Goal: Navigation & Orientation: Find specific page/section

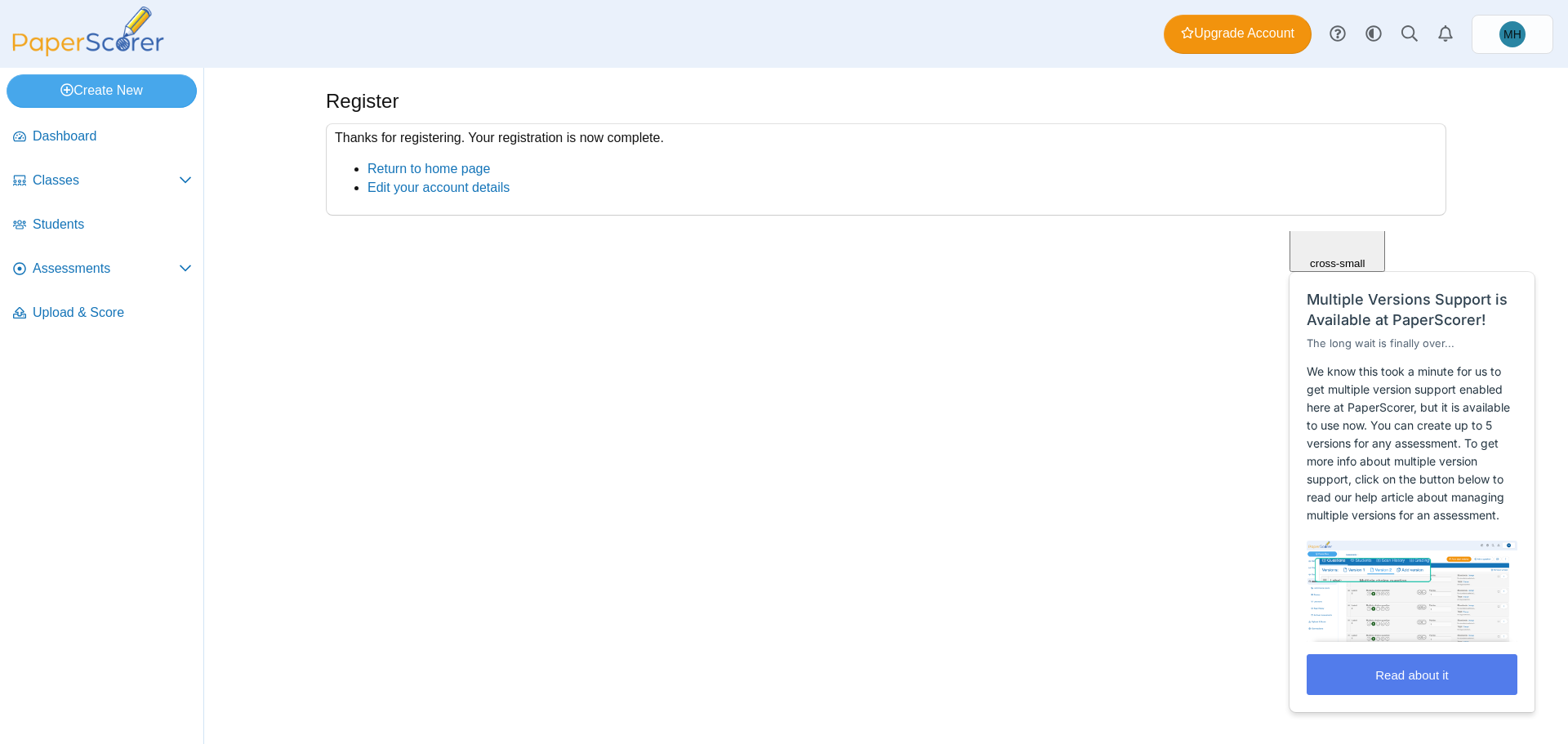
click at [1351, 173] on span "Close" at bounding box center [1337, 166] width 28 height 12
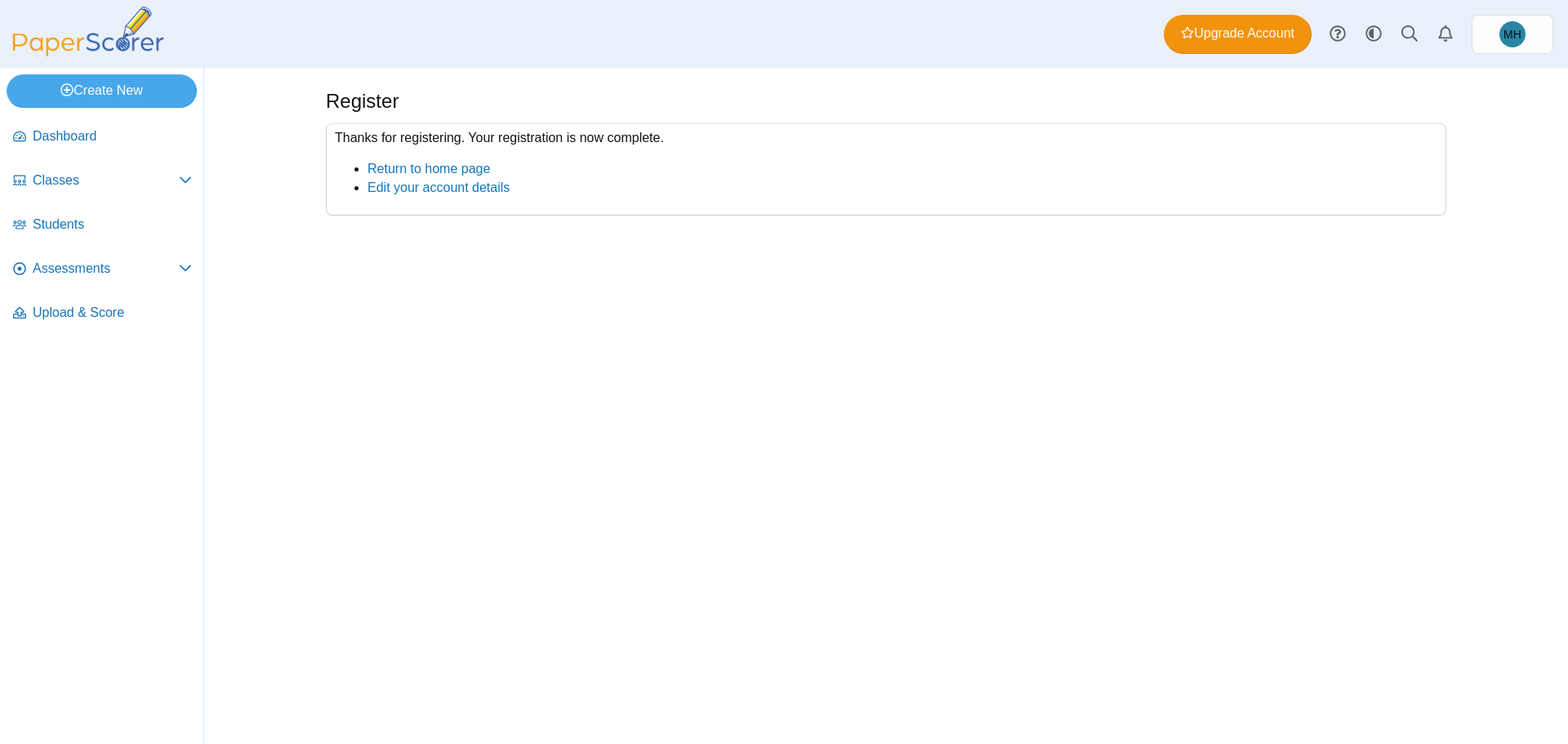
click at [1248, 487] on div "Register Thanks for registering. Your registration is now complete. Return to h…" at bounding box center [886, 405] width 1226 height 676
click at [83, 180] on span "Classes" at bounding box center [105, 180] width 146 height 18
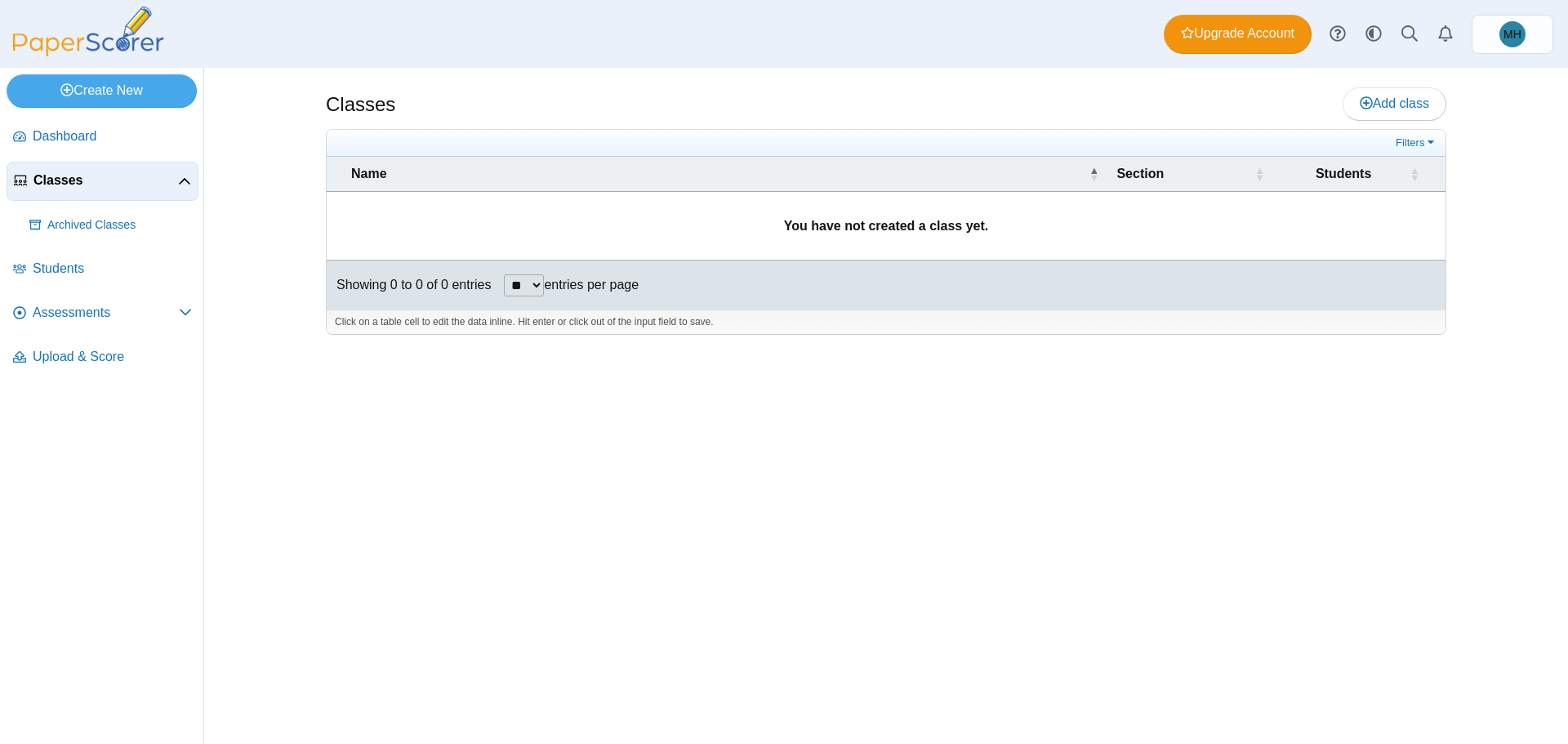
click at [104, 187] on span "Classes" at bounding box center [106, 180] width 145 height 18
click at [92, 307] on span "Assessments" at bounding box center [105, 313] width 146 height 18
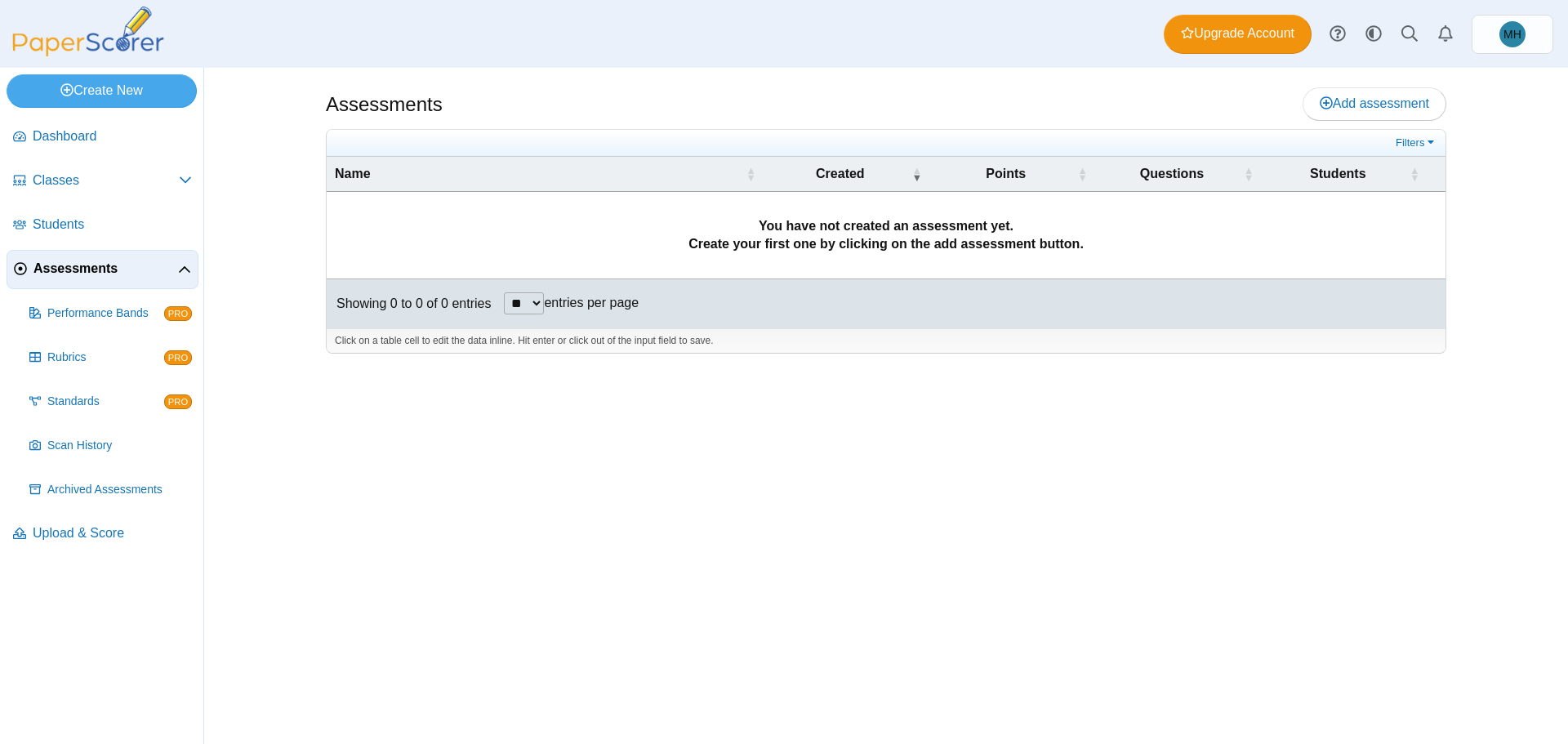
click at [573, 494] on div "Assessments Add assessment **" at bounding box center [886, 405] width 1226 height 676
